Goal: Information Seeking & Learning: Learn about a topic

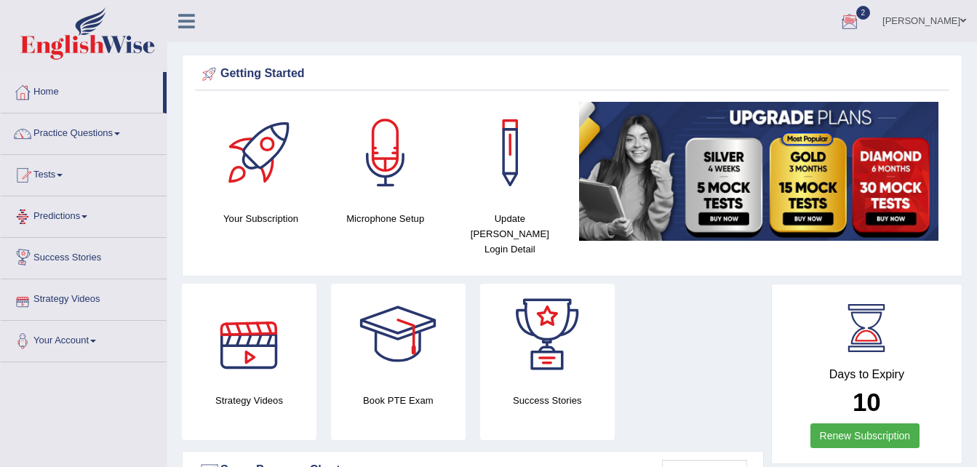
click at [104, 142] on link "Practice Questions" at bounding box center [84, 131] width 166 height 36
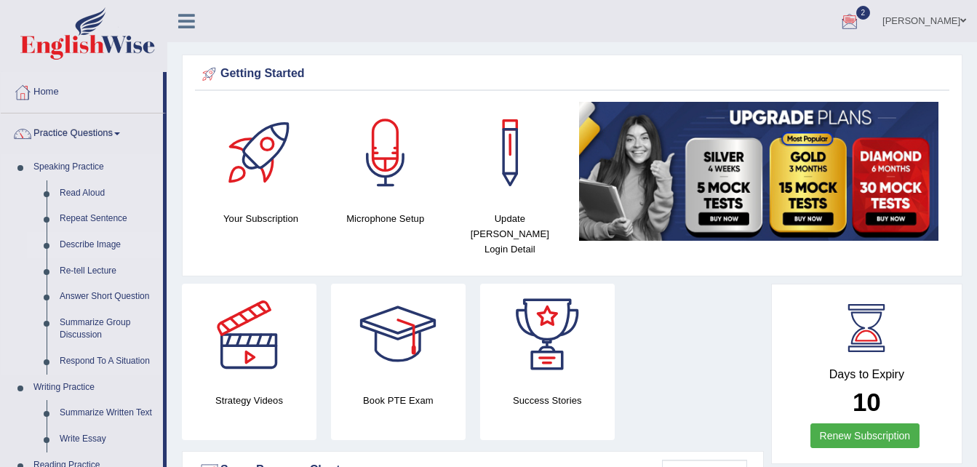
click at [94, 244] on link "Describe Image" at bounding box center [108, 245] width 110 height 26
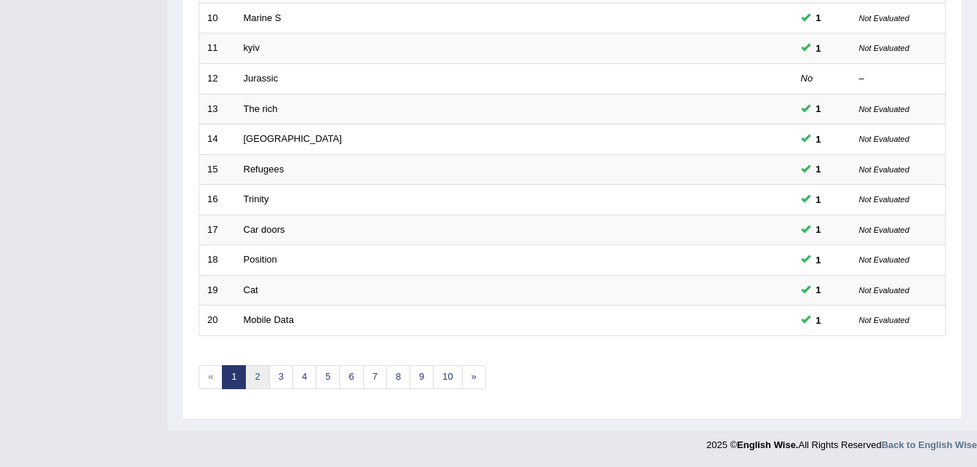
click at [266, 381] on link "2" at bounding box center [257, 377] width 24 height 24
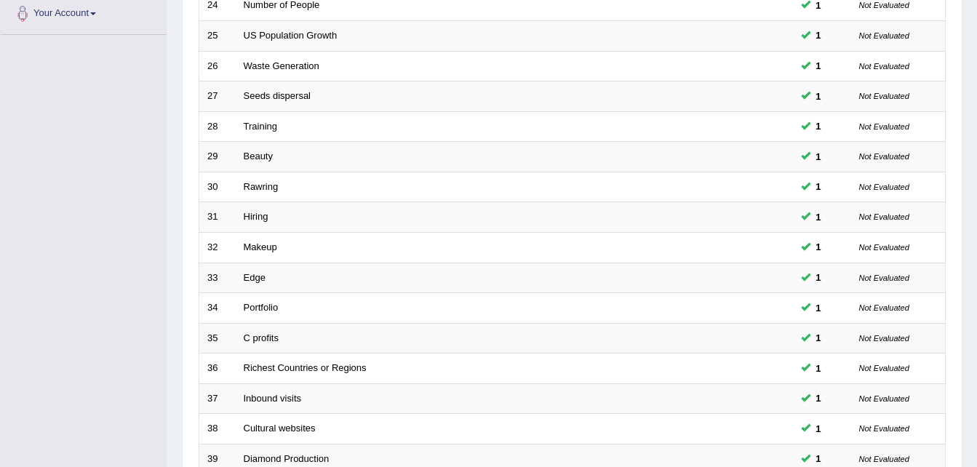
scroll to position [496, 0]
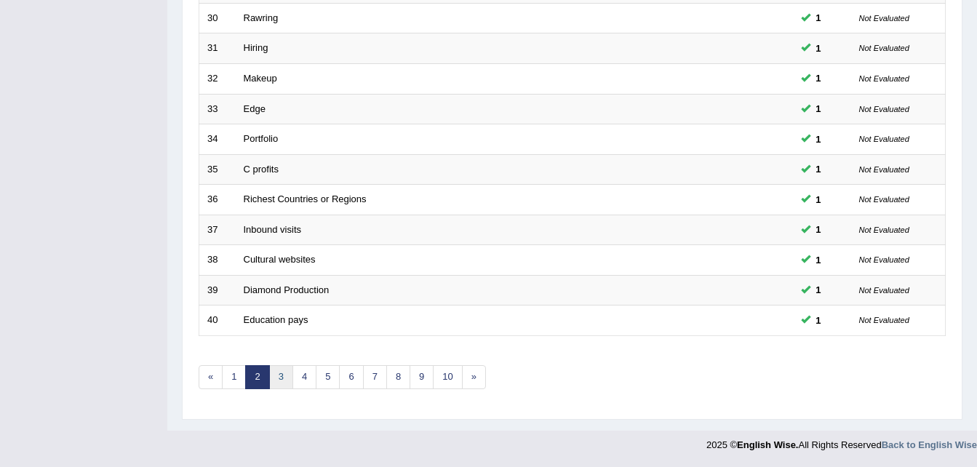
click at [276, 377] on link "3" at bounding box center [281, 377] width 24 height 24
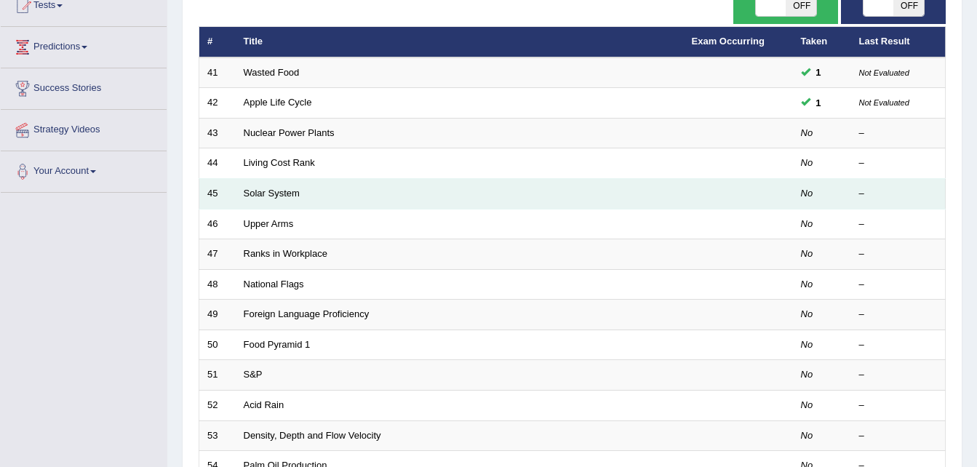
scroll to position [145, 0]
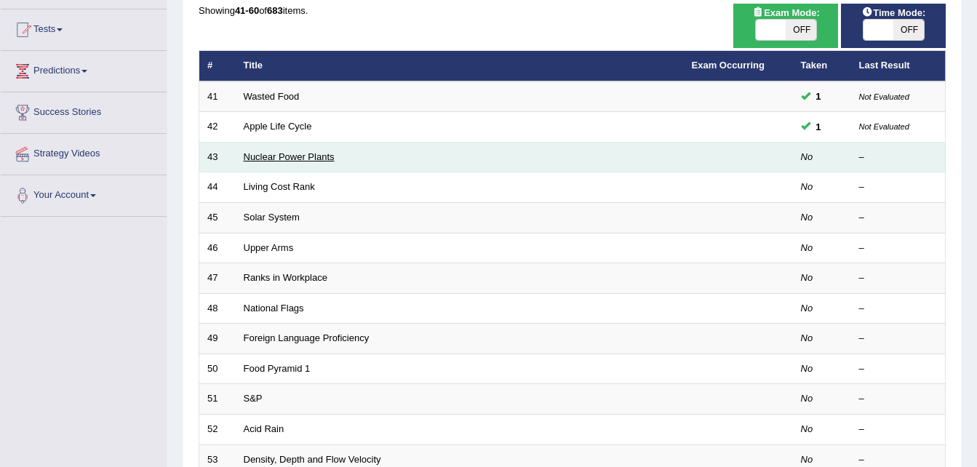
click at [299, 157] on link "Nuclear Power Plants" at bounding box center [289, 156] width 91 height 11
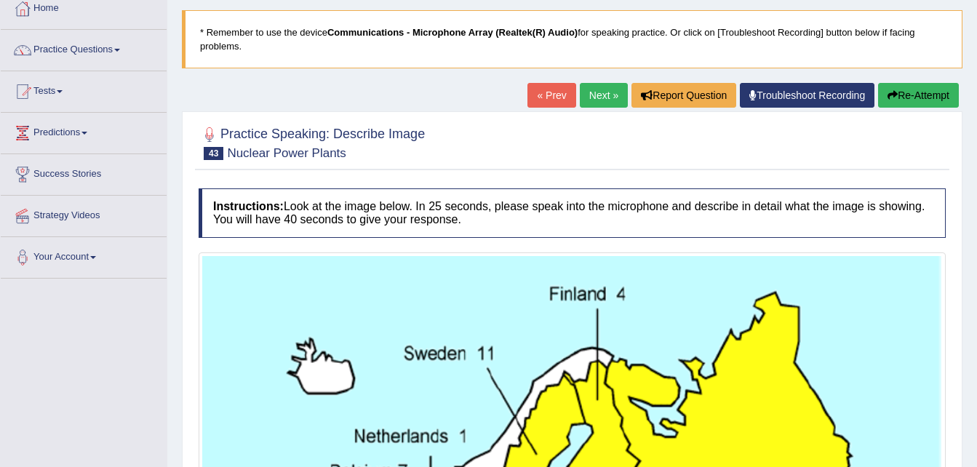
scroll to position [81, 0]
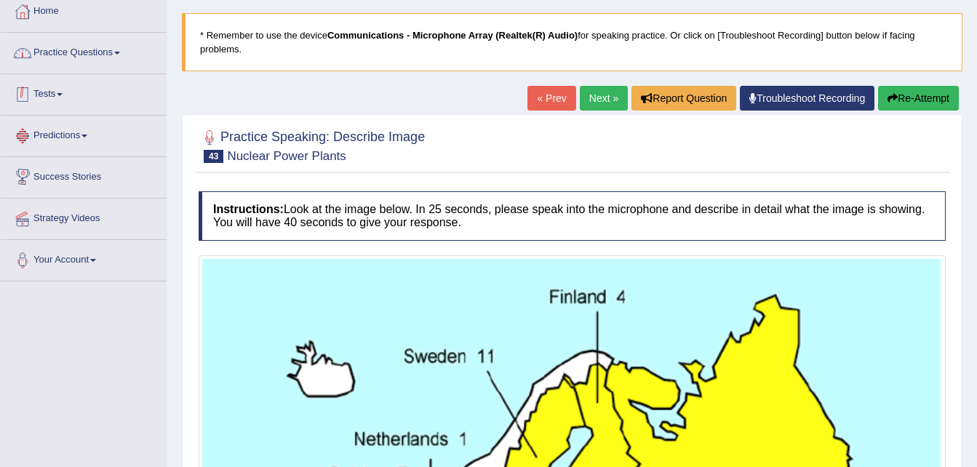
click at [113, 61] on link "Practice Questions" at bounding box center [84, 51] width 166 height 36
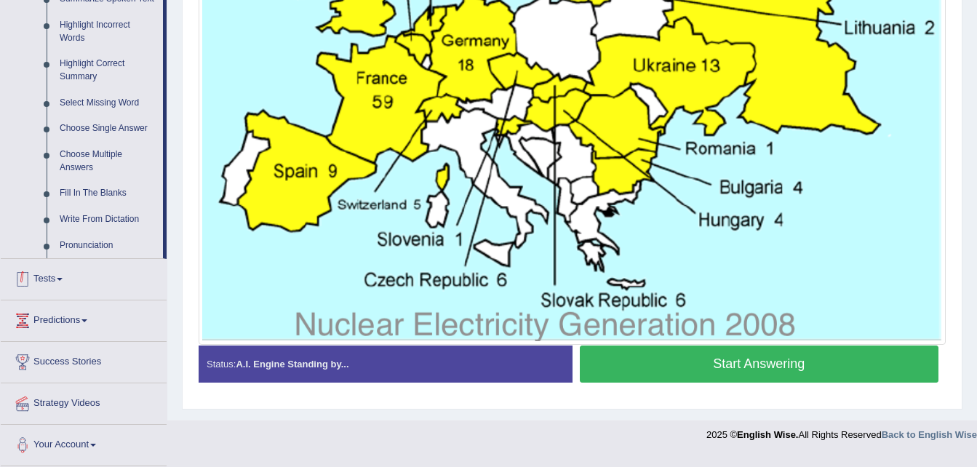
click at [70, 288] on link "Tests" at bounding box center [84, 277] width 166 height 36
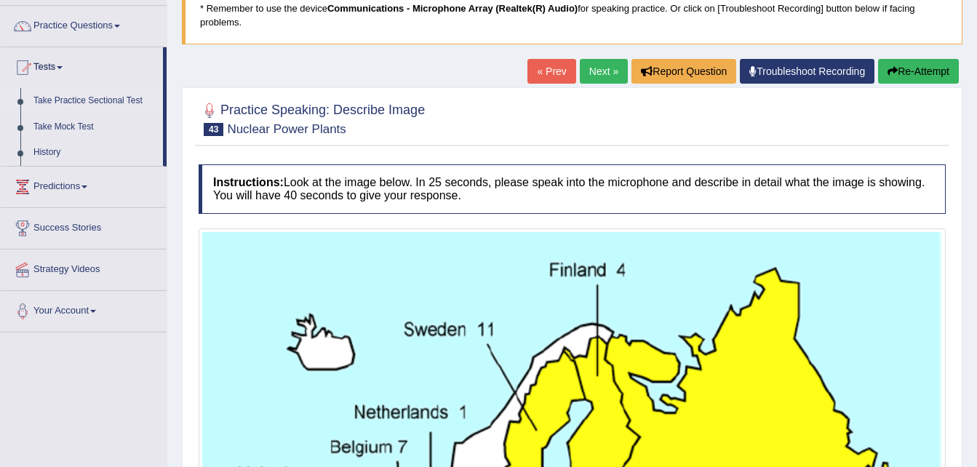
scroll to position [91, 0]
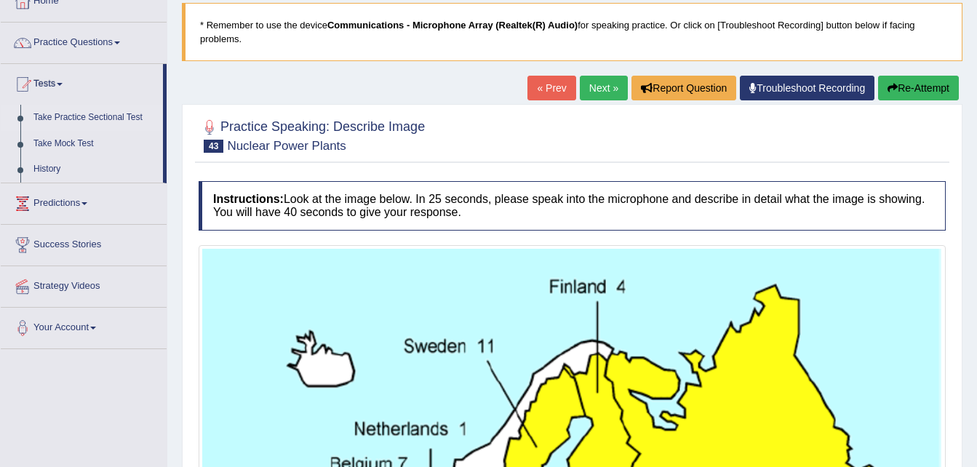
click at [105, 112] on link "Take Practice Sectional Test" at bounding box center [95, 118] width 136 height 26
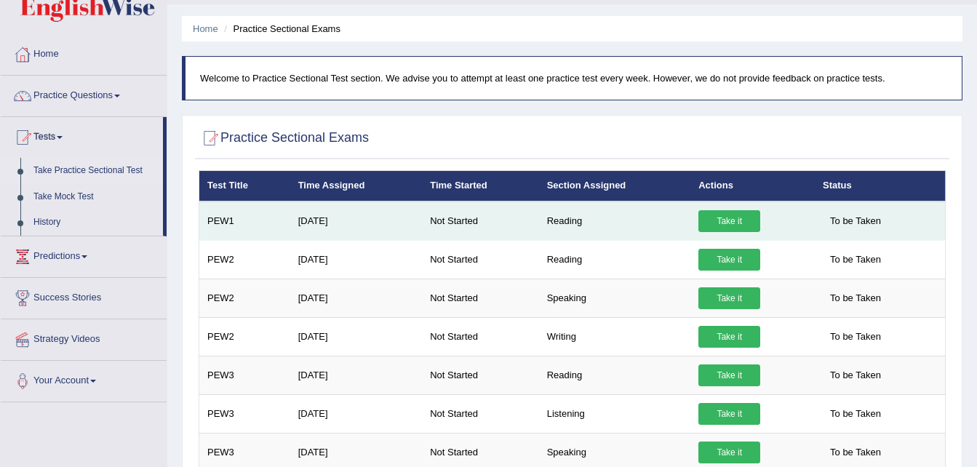
scroll to position [36, 0]
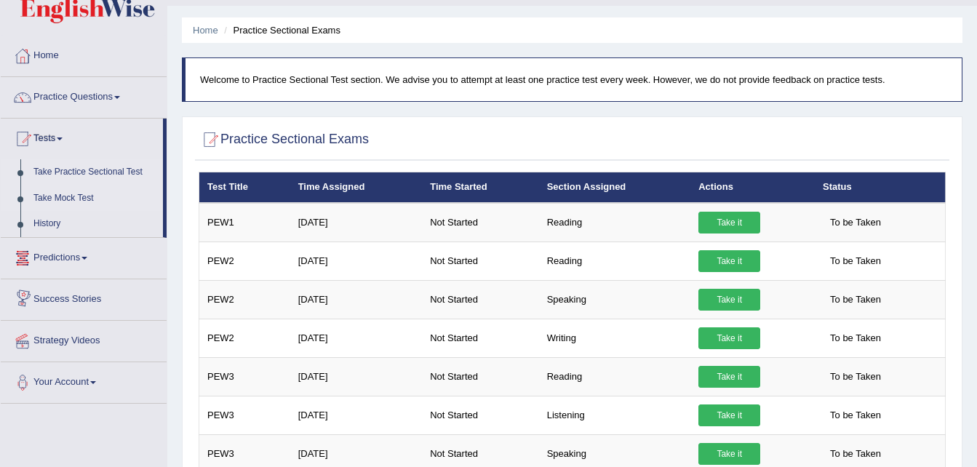
click at [64, 200] on link "Take Mock Test" at bounding box center [95, 199] width 136 height 26
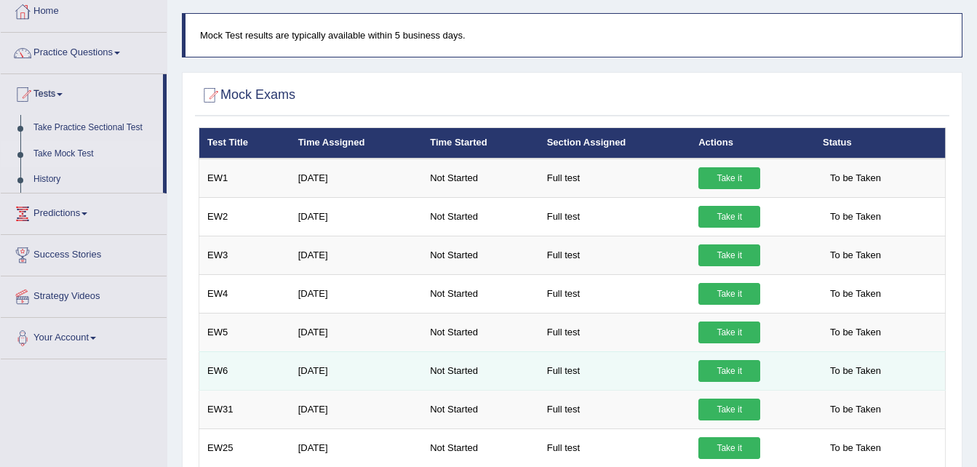
scroll to position [57, 0]
